Goal: Task Accomplishment & Management: Use online tool/utility

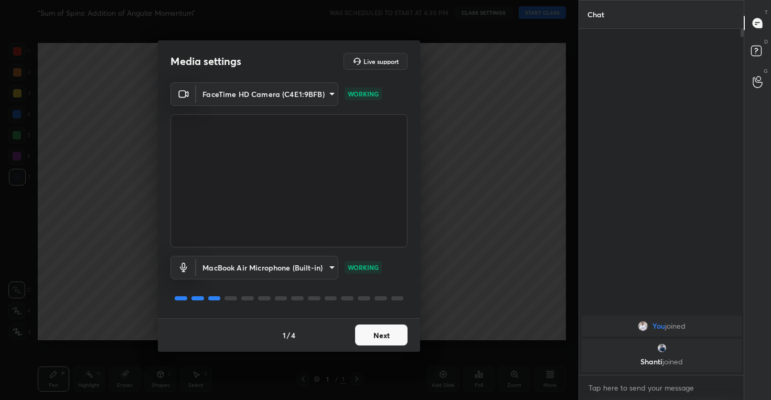
click at [373, 334] on button "Next" at bounding box center [381, 335] width 52 height 21
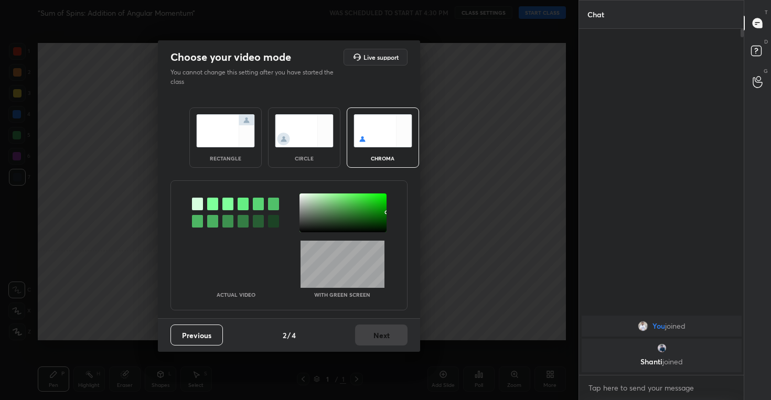
click at [300, 120] on img at bounding box center [304, 130] width 59 height 33
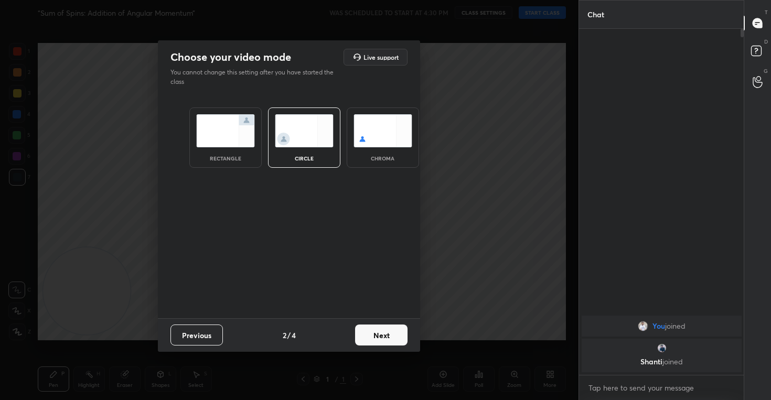
click at [385, 331] on button "Next" at bounding box center [381, 335] width 52 height 21
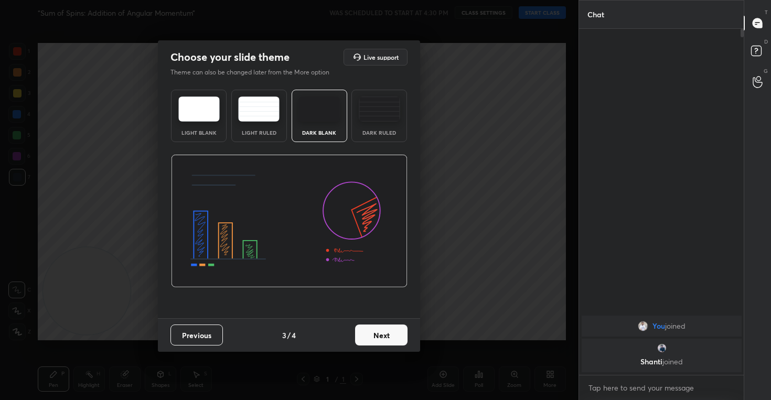
click at [377, 334] on button "Next" at bounding box center [381, 335] width 52 height 21
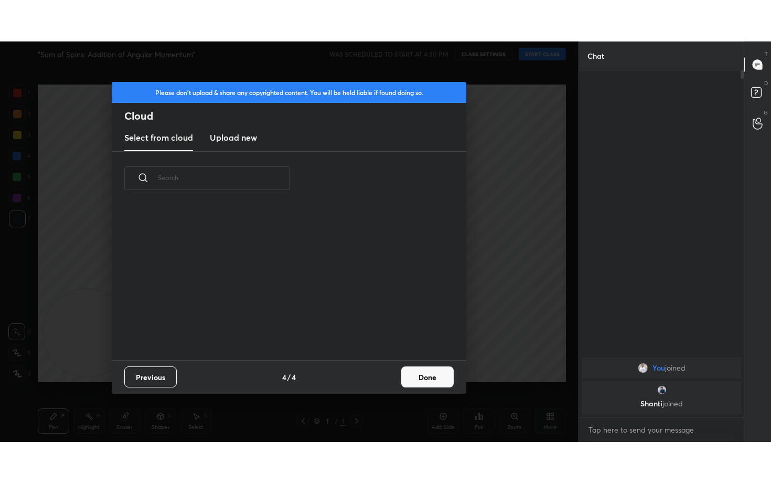
scroll to position [155, 337]
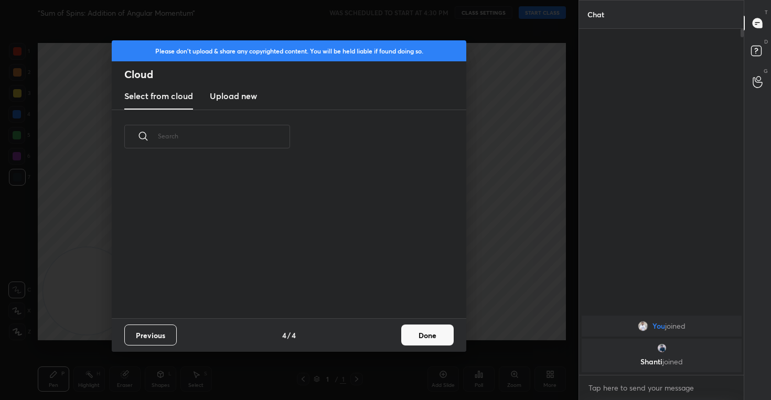
click at [239, 92] on h3 "Upload new" at bounding box center [233, 96] width 47 height 13
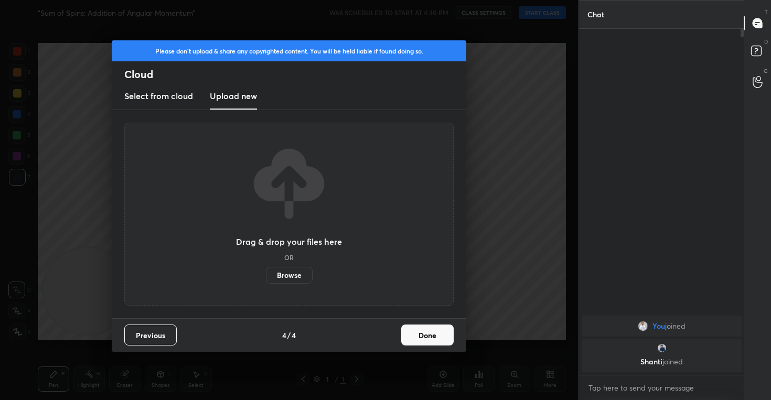
click at [289, 279] on label "Browse" at bounding box center [289, 275] width 47 height 17
click at [266, 279] on input "Browse" at bounding box center [266, 275] width 0 height 17
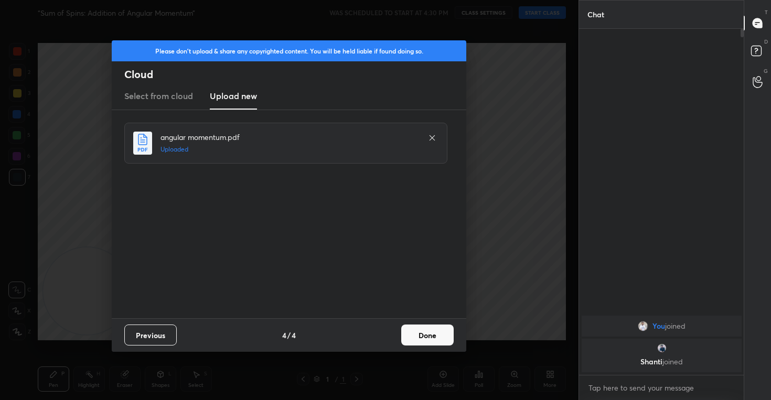
click at [426, 333] on button "Done" at bounding box center [427, 335] width 52 height 21
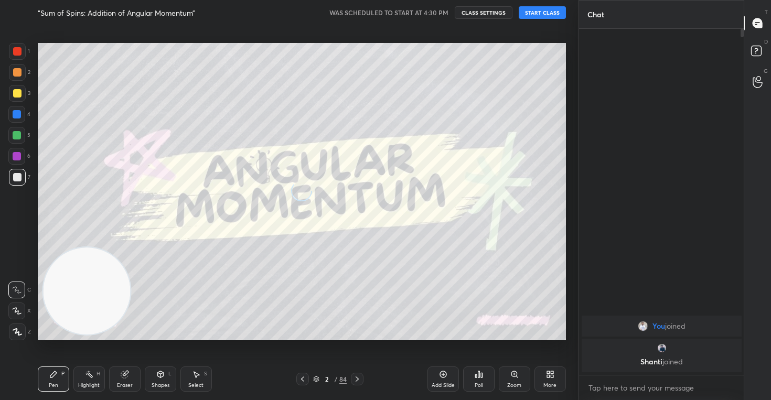
click at [21, 312] on icon at bounding box center [16, 310] width 9 height 7
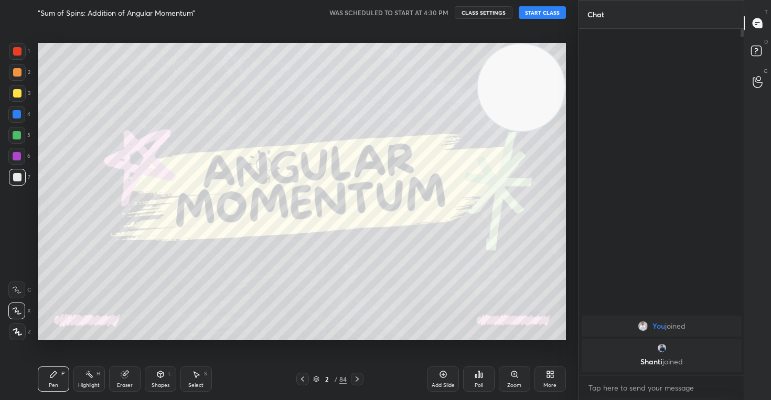
drag, startPoint x: 82, startPoint y: 304, endPoint x: 567, endPoint y: 62, distance: 541.3
click at [567, 62] on div "Setting up your live class" at bounding box center [302, 191] width 537 height 333
click at [482, 13] on button "CLASS SETTINGS" at bounding box center [484, 12] width 58 height 13
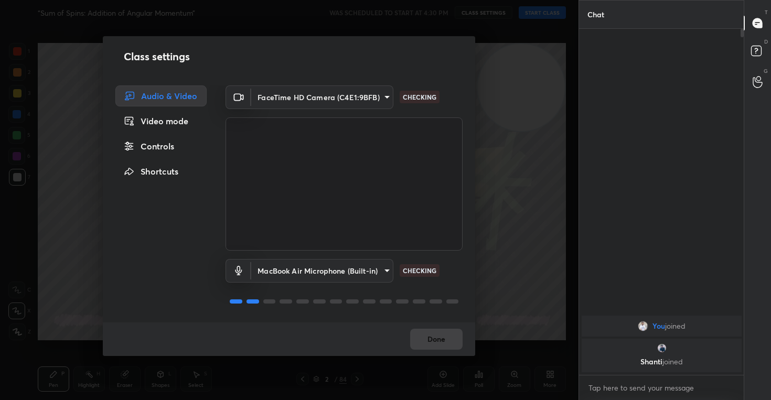
click at [150, 143] on div "Controls" at bounding box center [160, 146] width 91 height 21
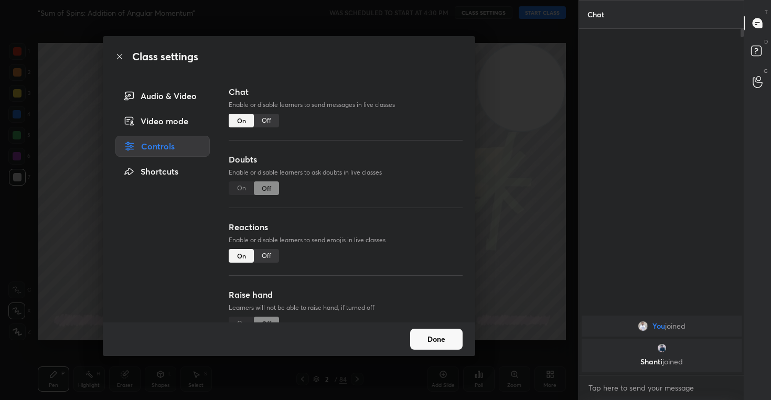
click at [268, 256] on div "Off" at bounding box center [266, 256] width 25 height 14
click at [438, 343] on button "Done" at bounding box center [436, 339] width 52 height 21
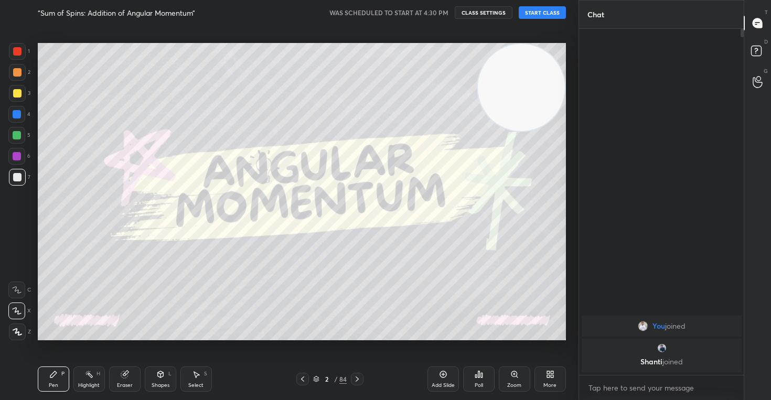
click at [537, 12] on button "START CLASS" at bounding box center [542, 12] width 47 height 13
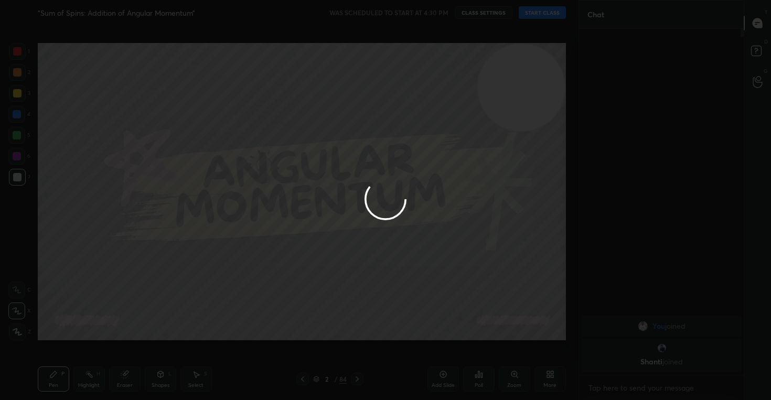
type textarea "x"
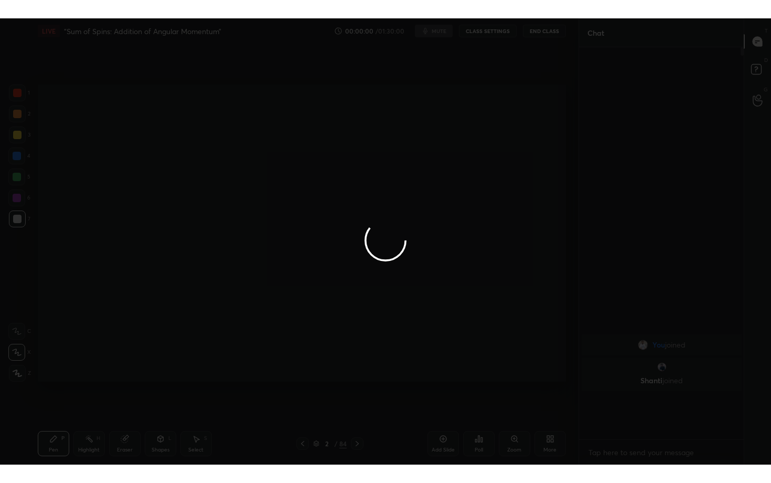
scroll to position [338, 162]
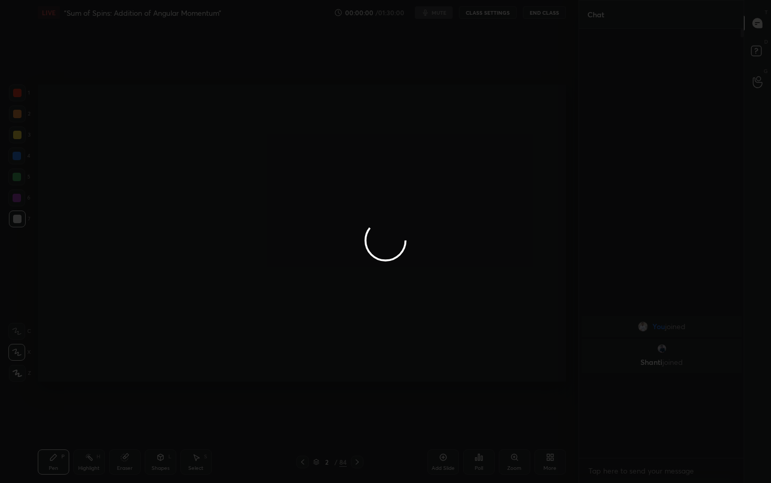
type textarea "x"
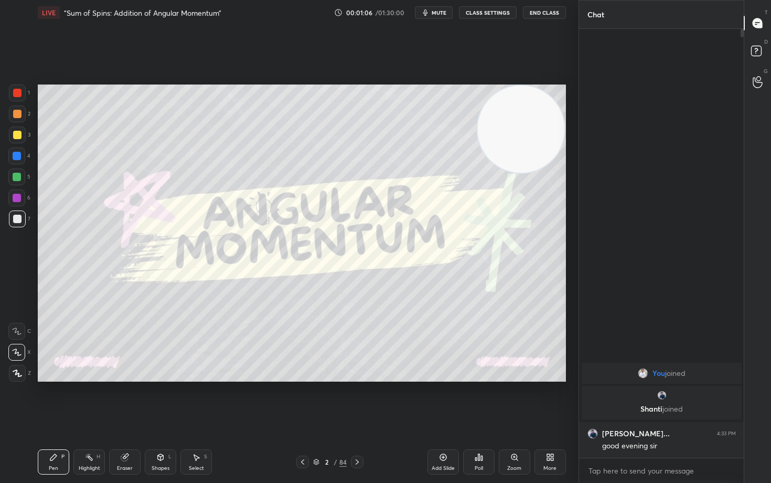
click at [317, 400] on icon at bounding box center [316, 462] width 6 height 6
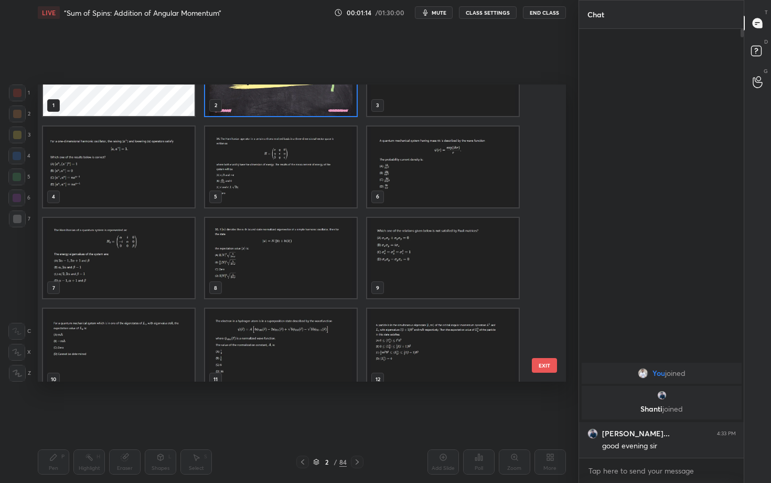
scroll to position [57, 0]
click at [430, 246] on img "grid" at bounding box center [443, 256] width 152 height 81
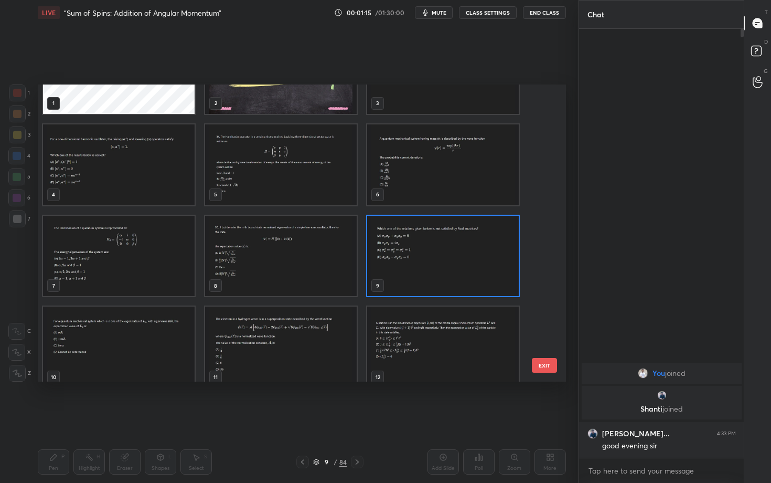
click at [430, 246] on img "grid" at bounding box center [443, 256] width 152 height 81
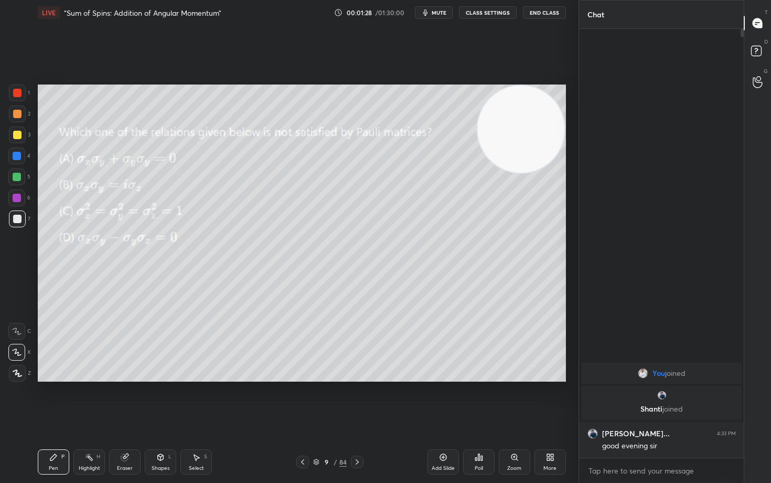
click at [433, 14] on span "mute" at bounding box center [439, 12] width 15 height 7
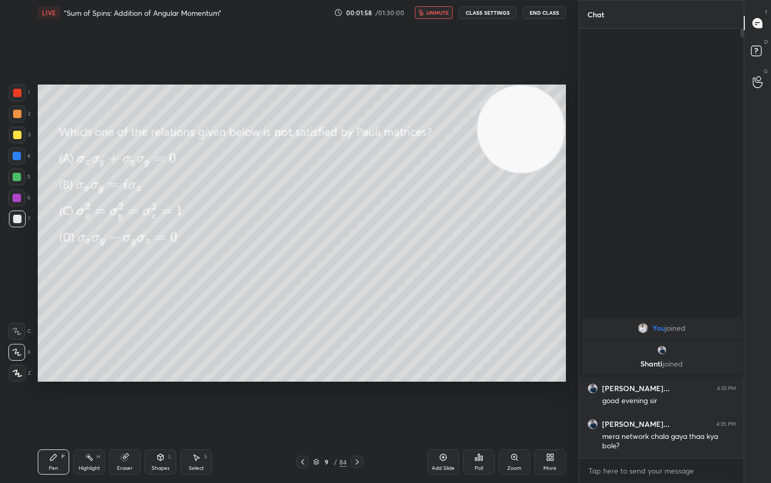
click at [433, 14] on span "unmute" at bounding box center [438, 12] width 23 height 7
click at [432, 15] on button "mute" at bounding box center [434, 12] width 38 height 13
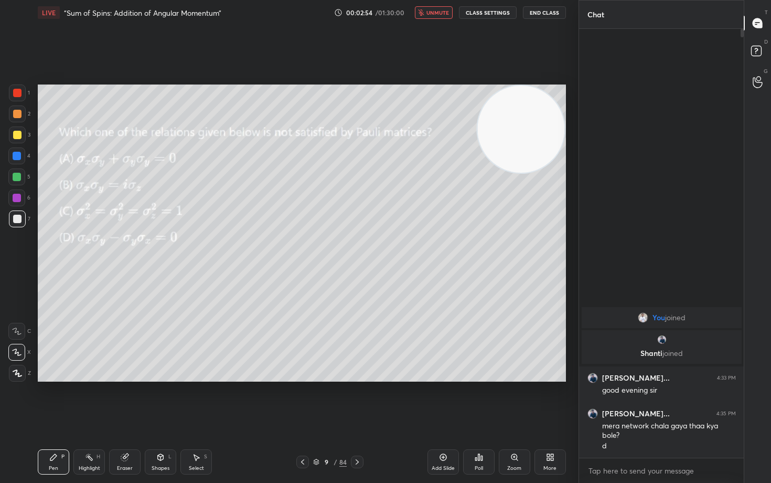
click at [432, 15] on span "unmute" at bounding box center [438, 12] width 23 height 7
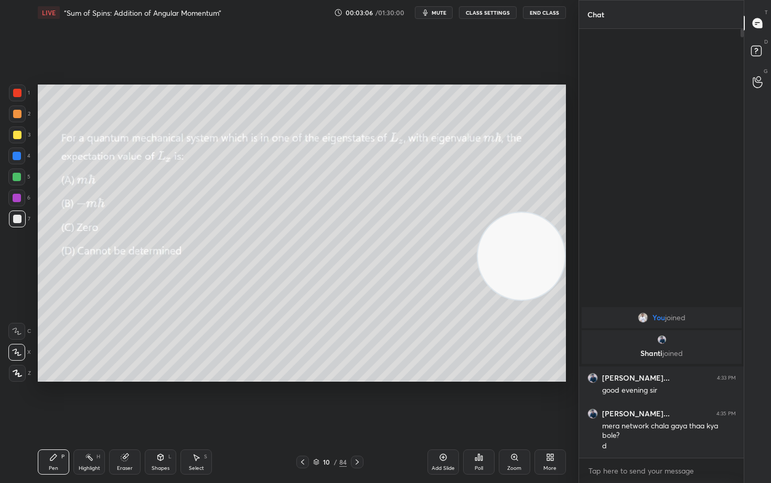
drag, startPoint x: 520, startPoint y: 129, endPoint x: 523, endPoint y: 256, distance: 127.0
click at [523, 256] on video at bounding box center [521, 255] width 87 height 87
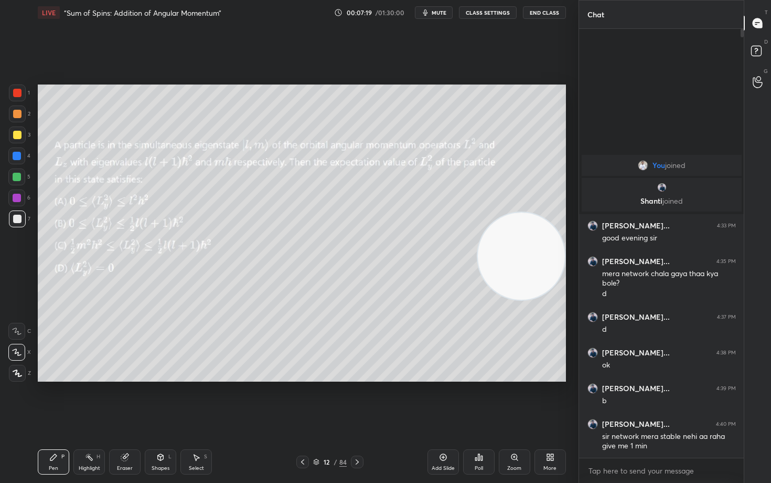
click at [440, 16] on span "mute" at bounding box center [439, 12] width 15 height 7
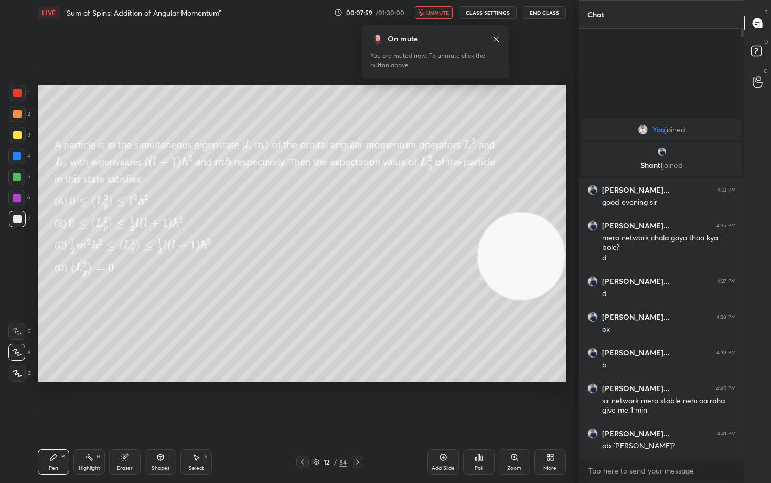
click at [440, 16] on span "unmute" at bounding box center [438, 12] width 23 height 7
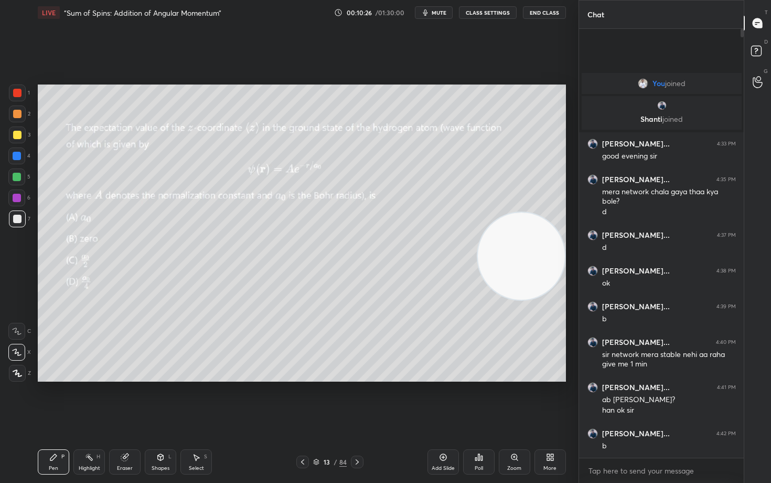
click at [434, 13] on span "mute" at bounding box center [439, 12] width 15 height 7
click at [433, 15] on span "unmute" at bounding box center [438, 12] width 23 height 7
drag, startPoint x: 506, startPoint y: 221, endPoint x: 506, endPoint y: 144, distance: 77.1
click at [510, 212] on video at bounding box center [521, 255] width 87 height 87
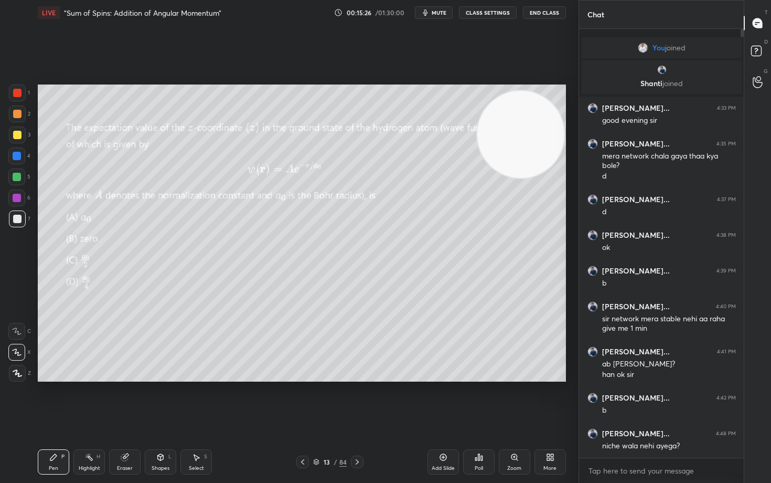
click at [130, 400] on div "Eraser" at bounding box center [124, 461] width 31 height 25
click at [18, 295] on icon at bounding box center [17, 296] width 9 height 9
drag, startPoint x: 443, startPoint y: 453, endPoint x: 441, endPoint y: 448, distance: 5.4
click at [441, 400] on div "Add Slide" at bounding box center [443, 461] width 31 height 25
click at [41, 400] on div "Pen P" at bounding box center [53, 461] width 31 height 25
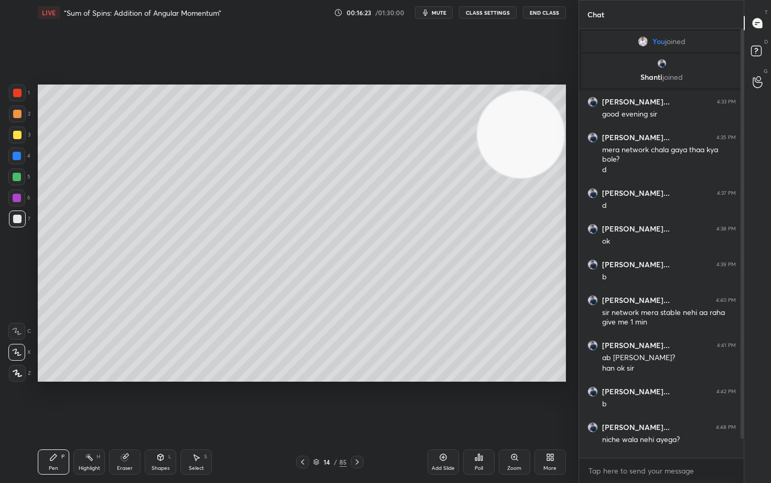
drag, startPoint x: 744, startPoint y: 307, endPoint x: 740, endPoint y: 342, distance: 34.8
click at [744, 339] on div "T Messages (T) D Doubts (D) G Raise Hand (G)" at bounding box center [757, 241] width 27 height 483
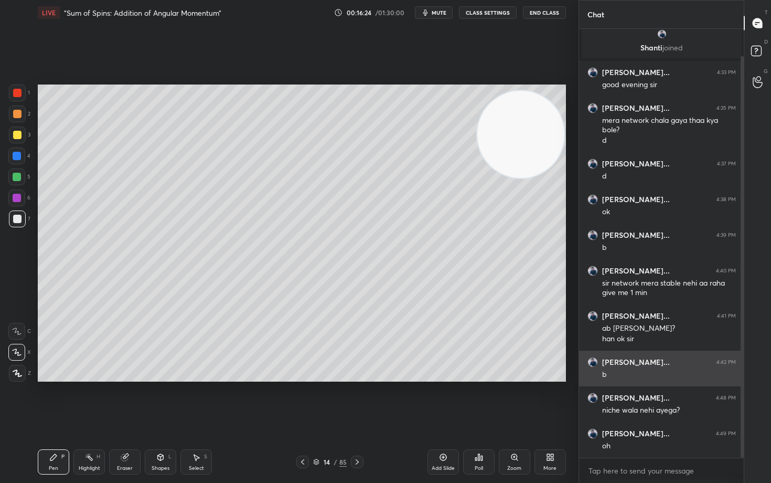
drag, startPoint x: 742, startPoint y: 340, endPoint x: 732, endPoint y: 366, distance: 28.1
click at [741, 365] on div at bounding box center [742, 256] width 3 height 401
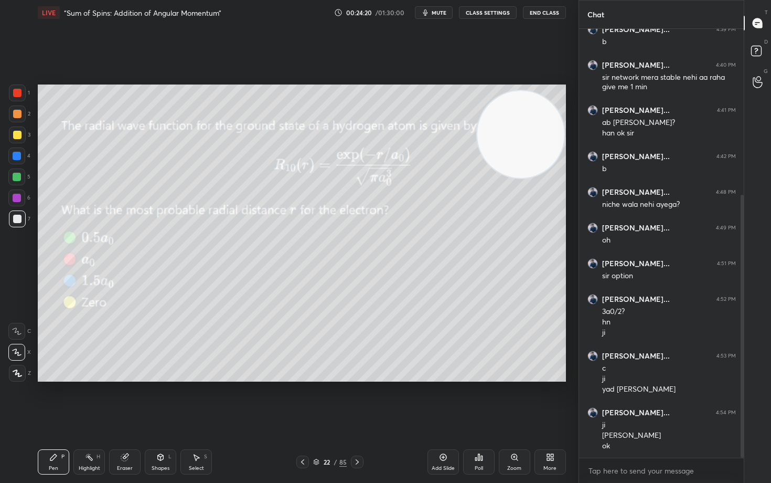
scroll to position [271, 0]
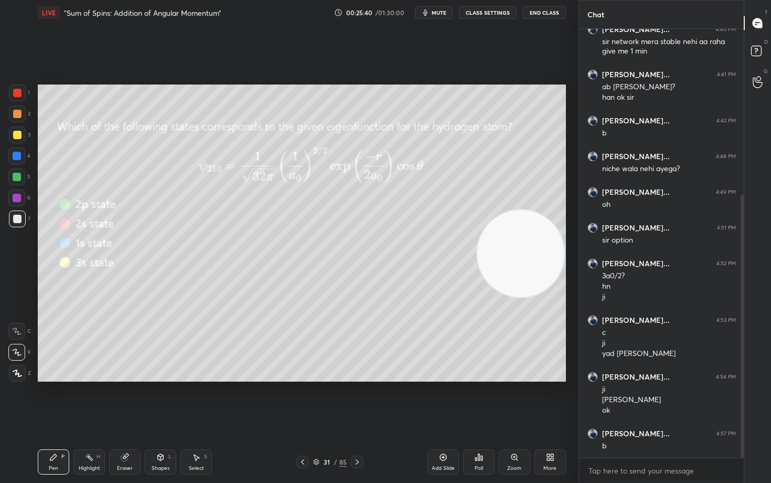
drag, startPoint x: 510, startPoint y: 131, endPoint x: 508, endPoint y: 250, distance: 119.1
click at [510, 250] on video at bounding box center [520, 253] width 87 height 87
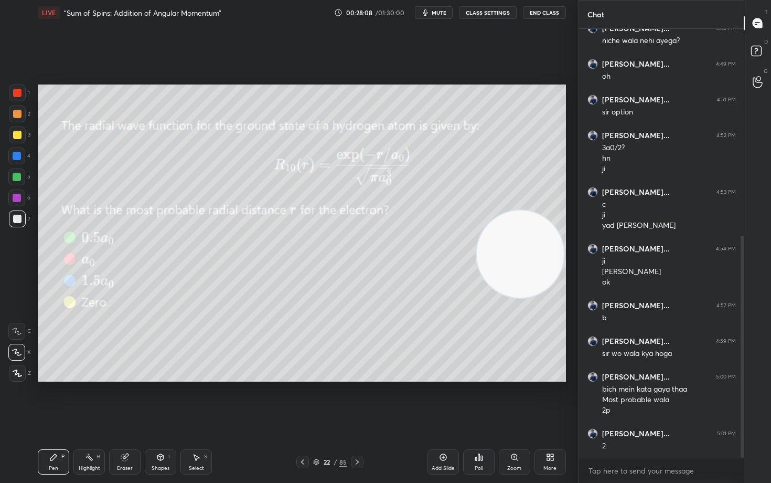
scroll to position [409, 0]
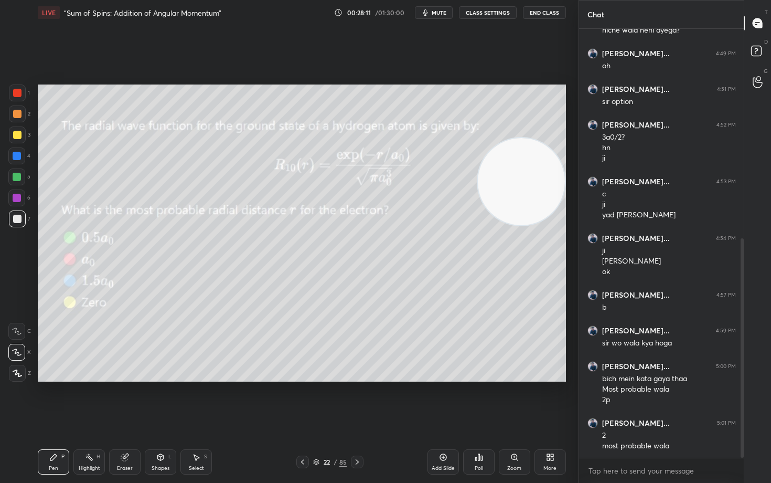
drag, startPoint x: 529, startPoint y: 235, endPoint x: 527, endPoint y: 132, distance: 102.8
click at [537, 158] on video at bounding box center [521, 181] width 87 height 87
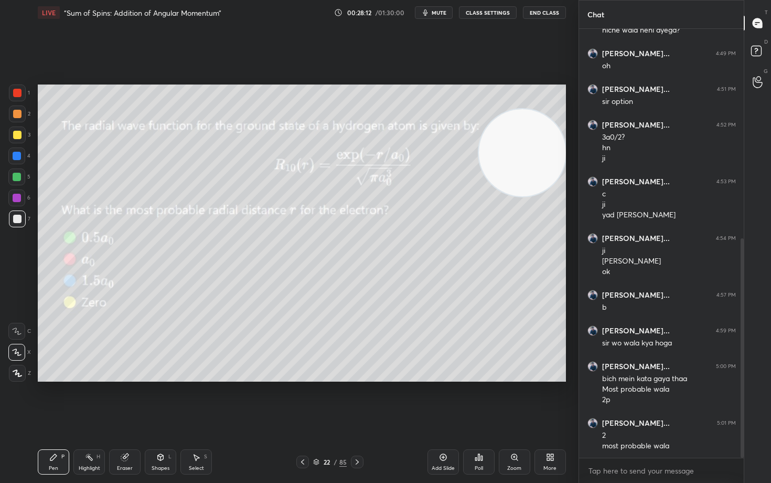
drag, startPoint x: 129, startPoint y: 466, endPoint x: 176, endPoint y: 393, distance: 86.9
click at [128, 400] on div "Eraser" at bounding box center [125, 467] width 16 height 5
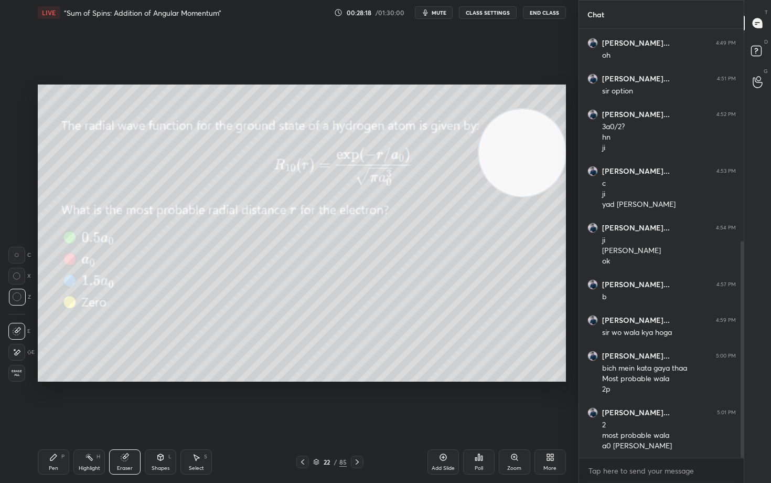
scroll to position [430, 0]
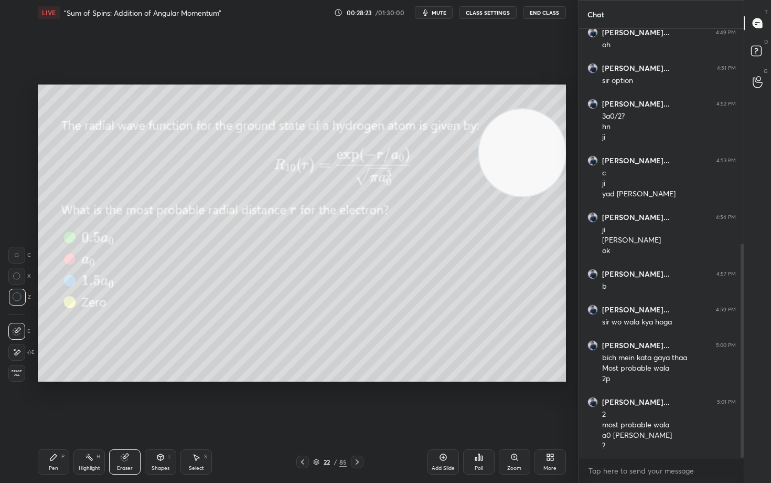
drag, startPoint x: 48, startPoint y: 470, endPoint x: 87, endPoint y: 436, distance: 51.3
click at [48, 400] on div "Pen P" at bounding box center [53, 461] width 31 height 25
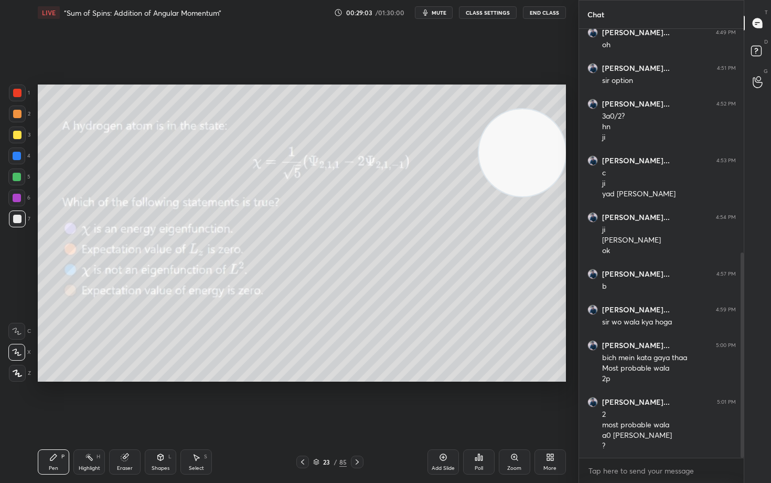
scroll to position [466, 0]
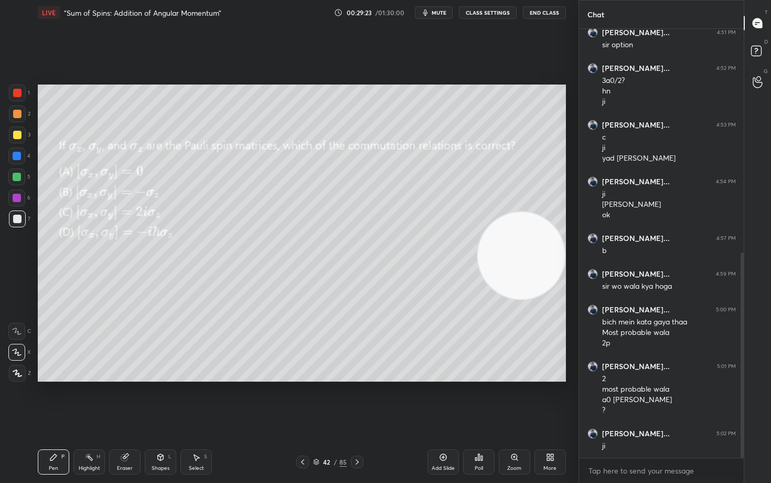
drag, startPoint x: 535, startPoint y: 189, endPoint x: 550, endPoint y: 244, distance: 57.3
click at [550, 244] on video at bounding box center [521, 255] width 87 height 87
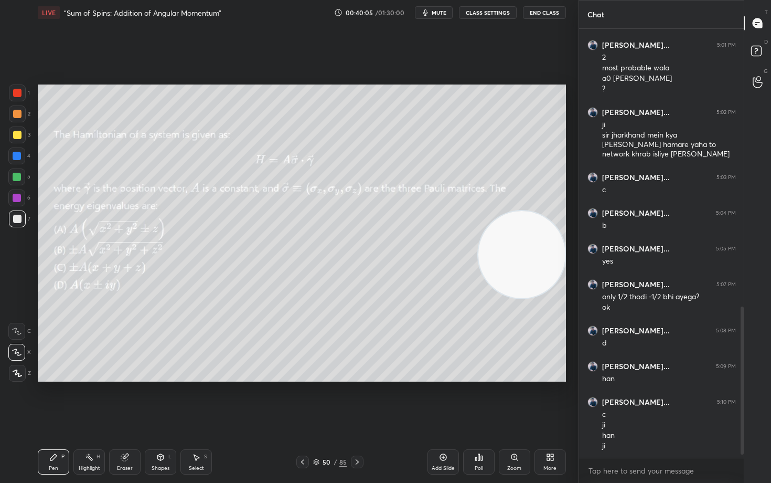
scroll to position [823, 0]
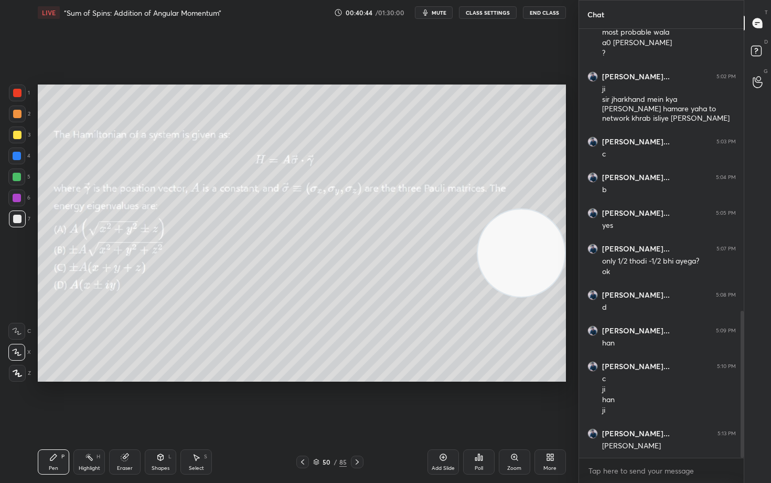
drag, startPoint x: 524, startPoint y: 272, endPoint x: 518, endPoint y: 202, distance: 70.0
click at [540, 209] on video at bounding box center [521, 252] width 87 height 87
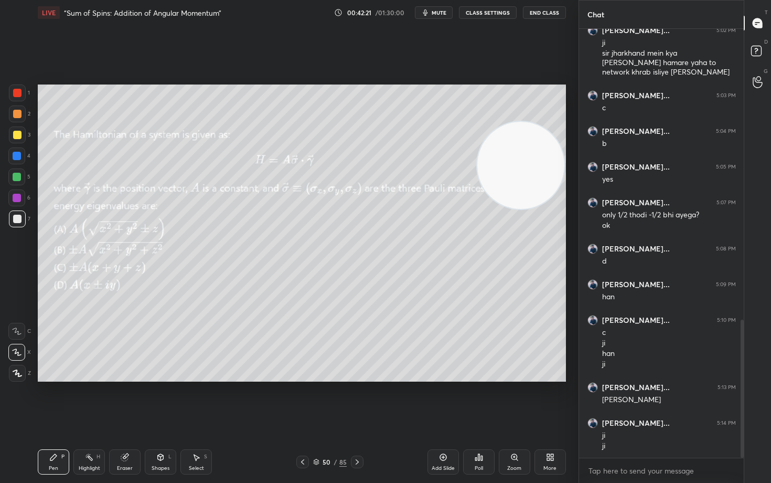
scroll to position [905, 0]
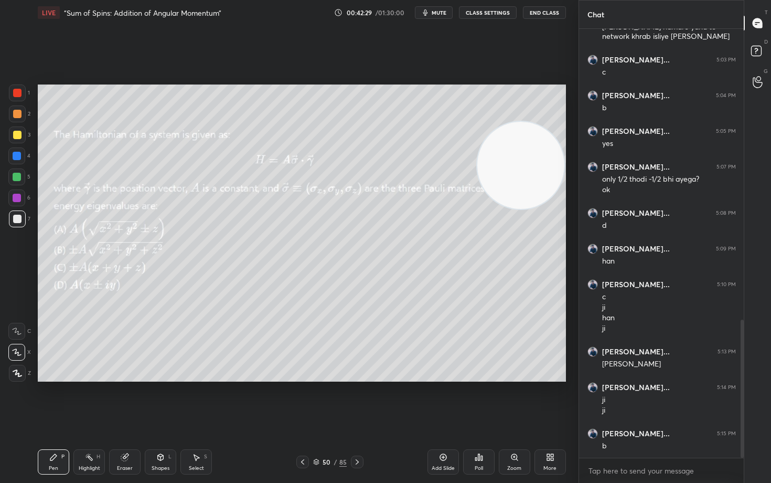
click at [439, 400] on icon at bounding box center [443, 457] width 8 height 8
click at [16, 138] on div at bounding box center [17, 135] width 8 height 8
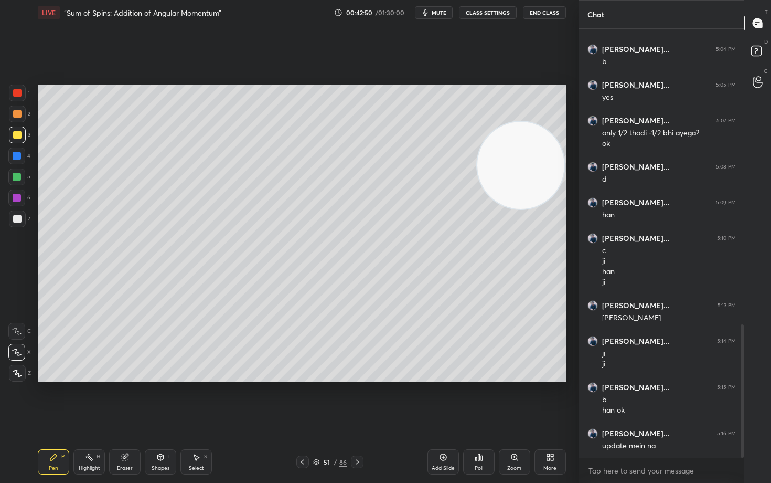
scroll to position [961, 0]
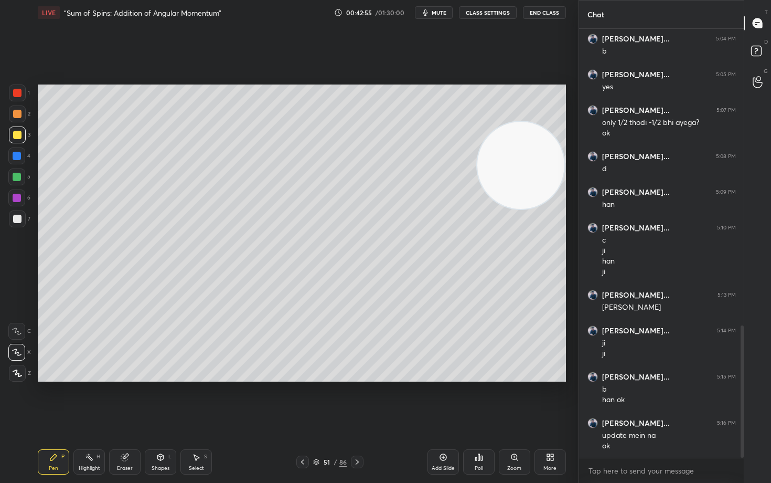
click at [545, 14] on button "End Class" at bounding box center [544, 12] width 43 height 13
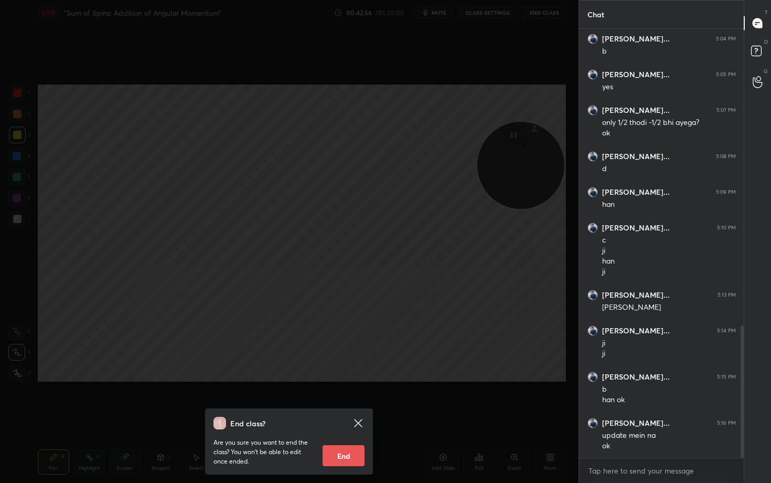
click at [336, 400] on button "End" at bounding box center [344, 455] width 42 height 21
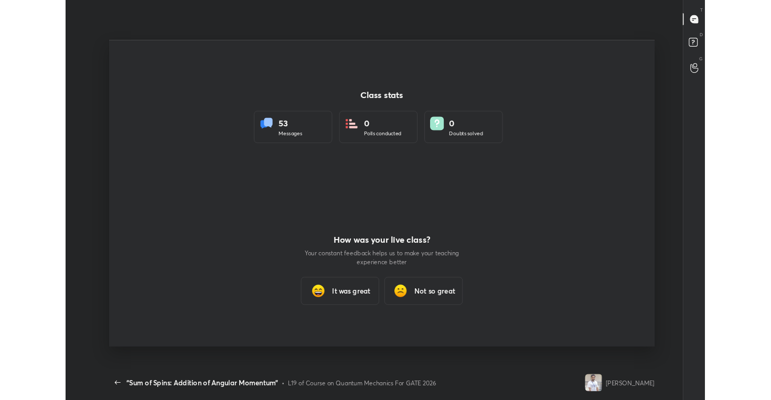
scroll to position [333, 763]
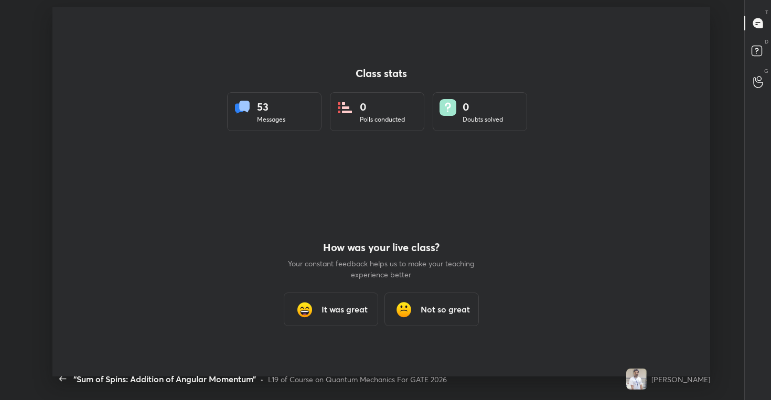
type textarea "x"
